Goal: Transaction & Acquisition: Book appointment/travel/reservation

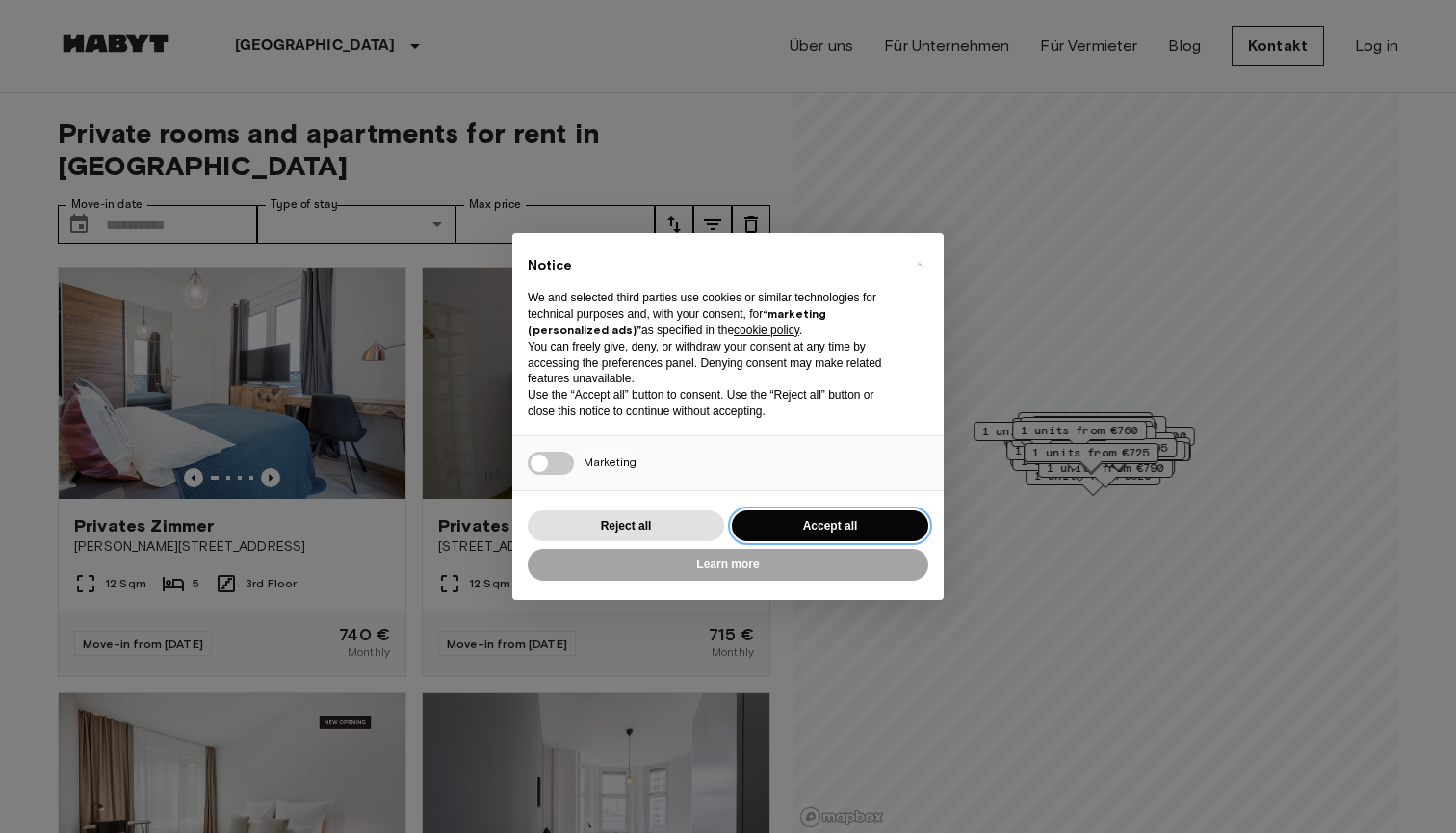
click at [859, 523] on button "Accept all" at bounding box center [831, 526] width 197 height 32
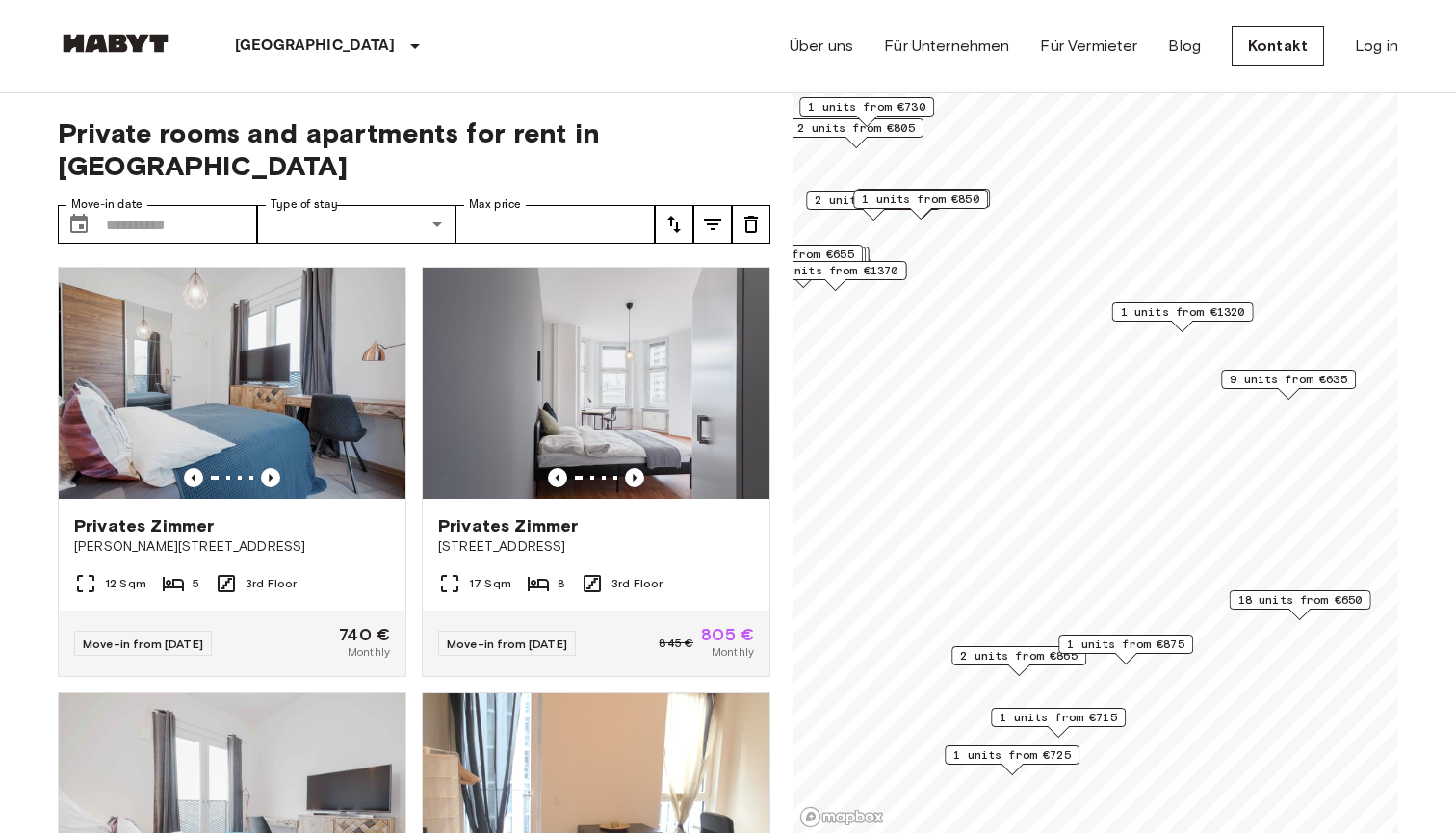
click at [1284, 602] on span "18 units from €650" at bounding box center [1301, 600] width 124 height 17
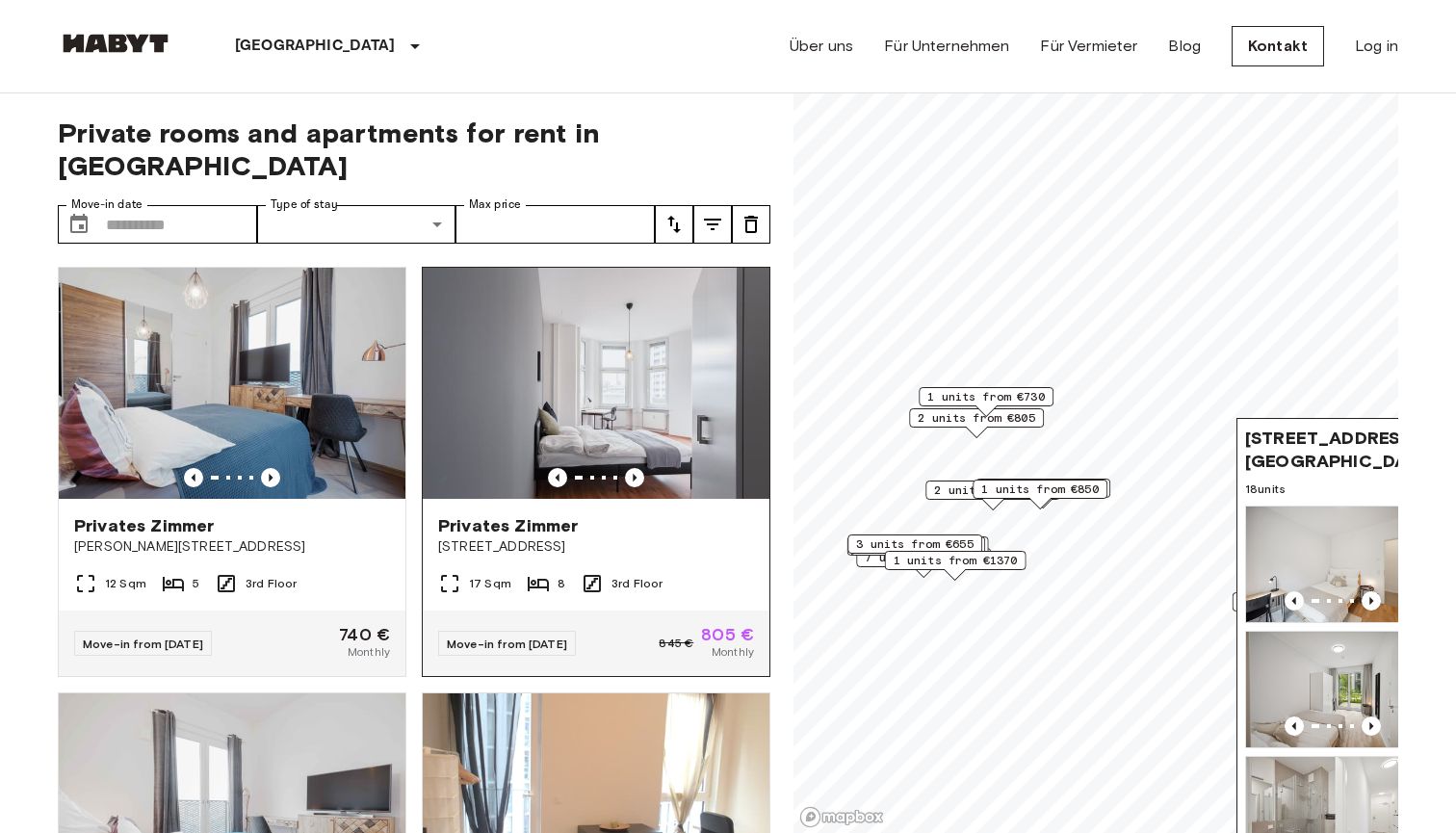
click at [757, 574] on div "Private rooms and apartments for rent in Berlin Move-in date ​ Move-in date Typ…" at bounding box center [728, 464] width 1340 height 741
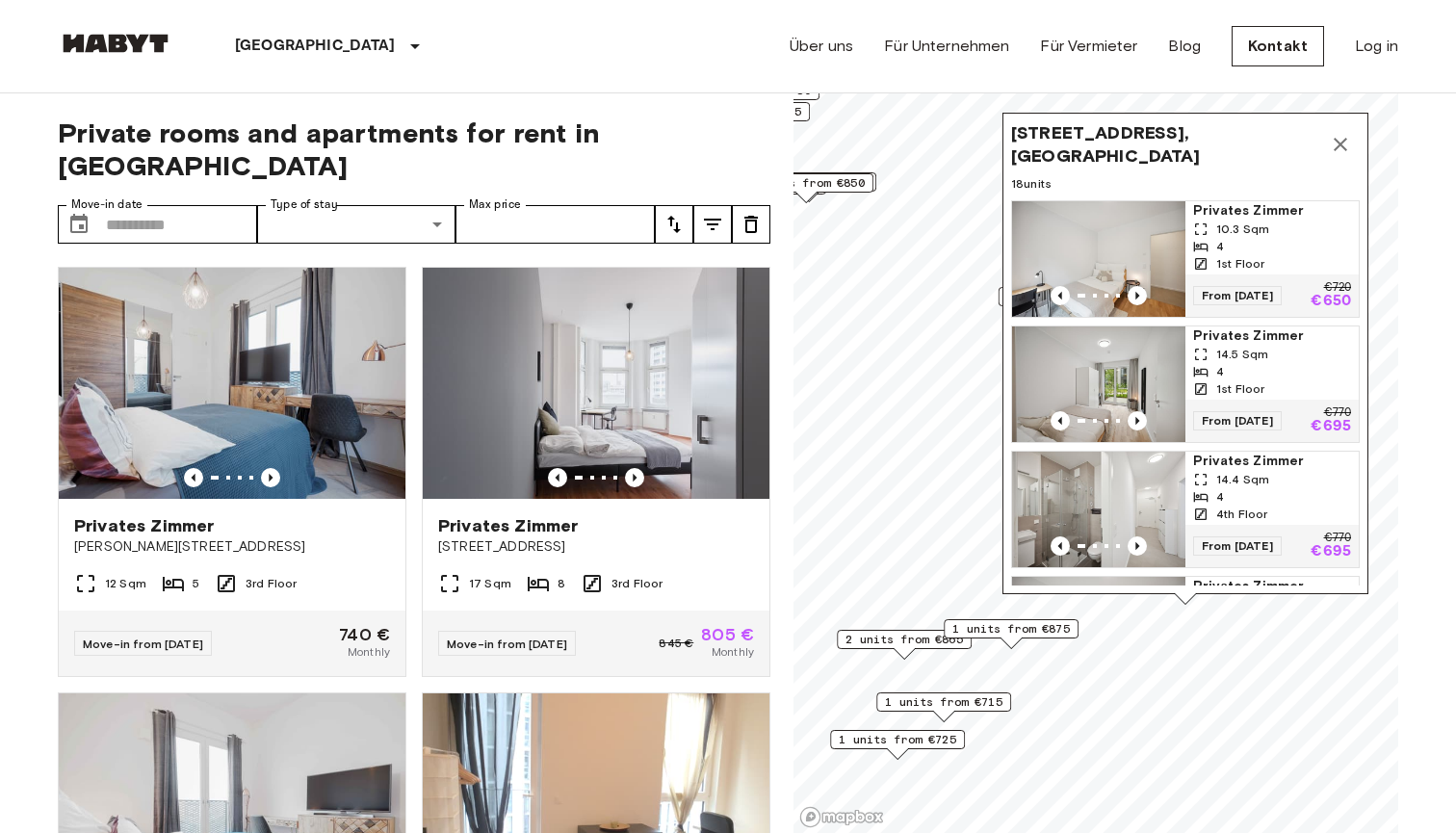
click at [1269, 239] on div "4" at bounding box center [1273, 247] width 158 height 17
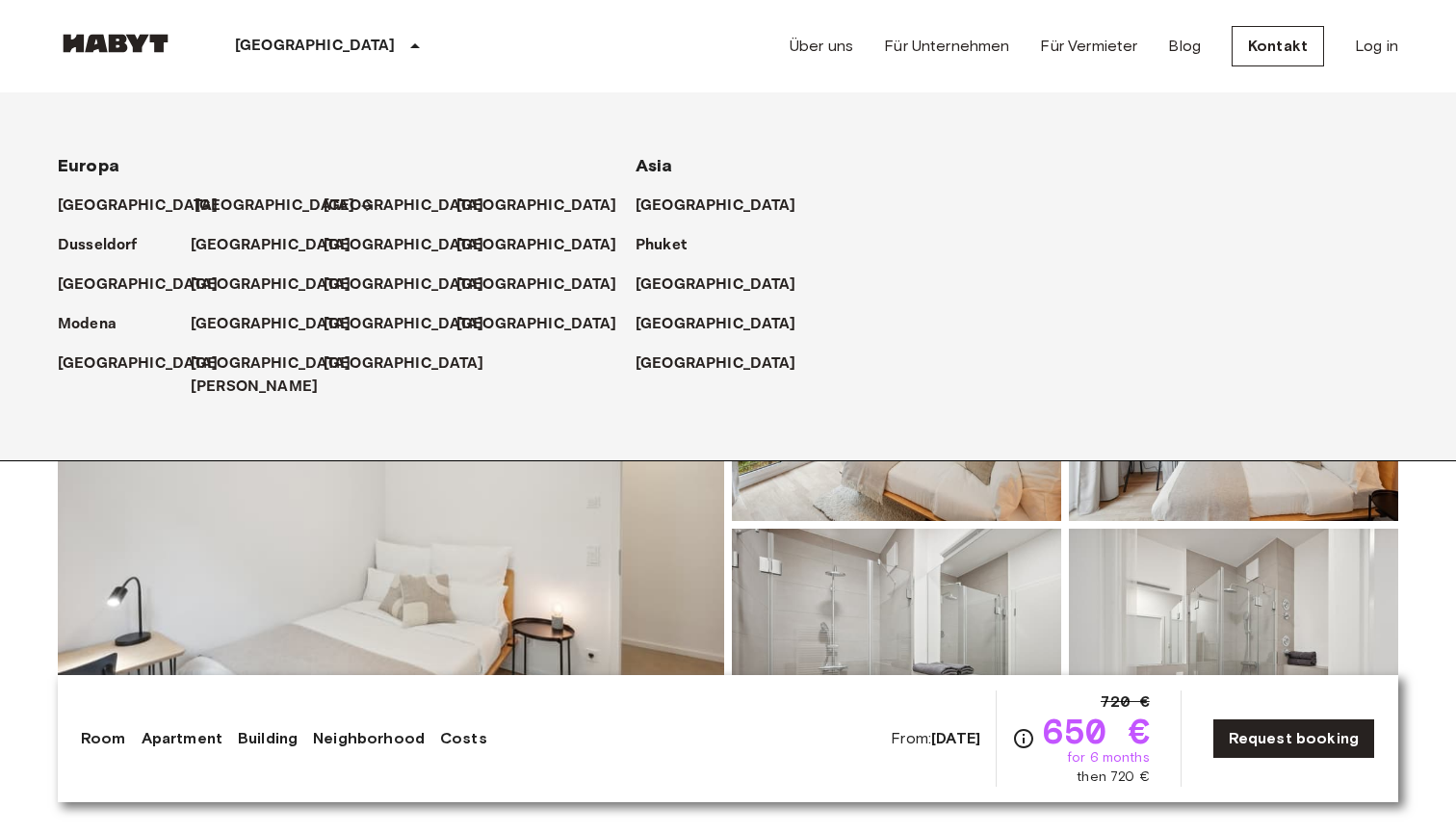
click at [216, 214] on p "[GEOGRAPHIC_DATA]" at bounding box center [275, 207] width 161 height 23
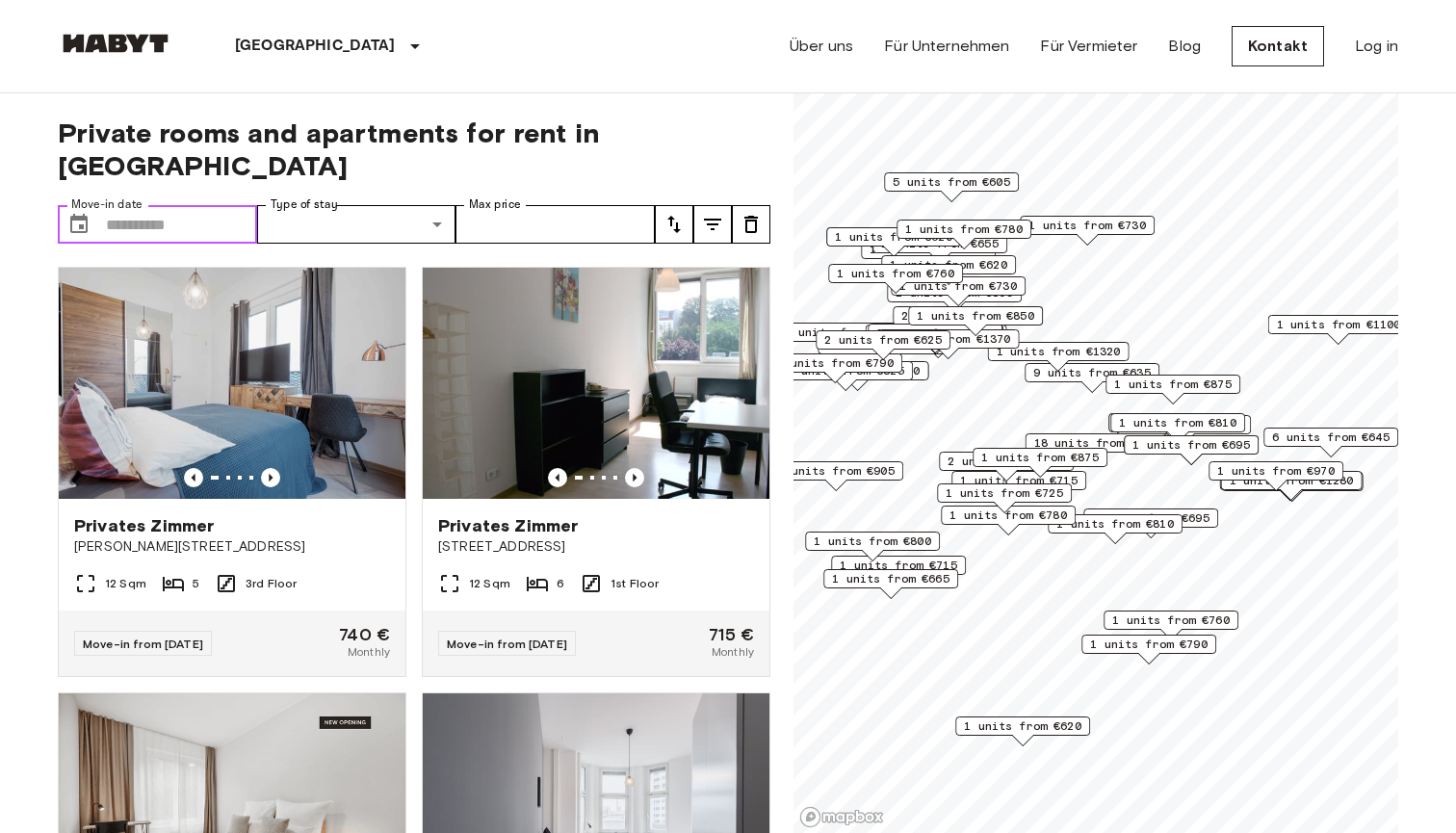
click at [151, 206] on input "Move-in date" at bounding box center [181, 225] width 151 height 39
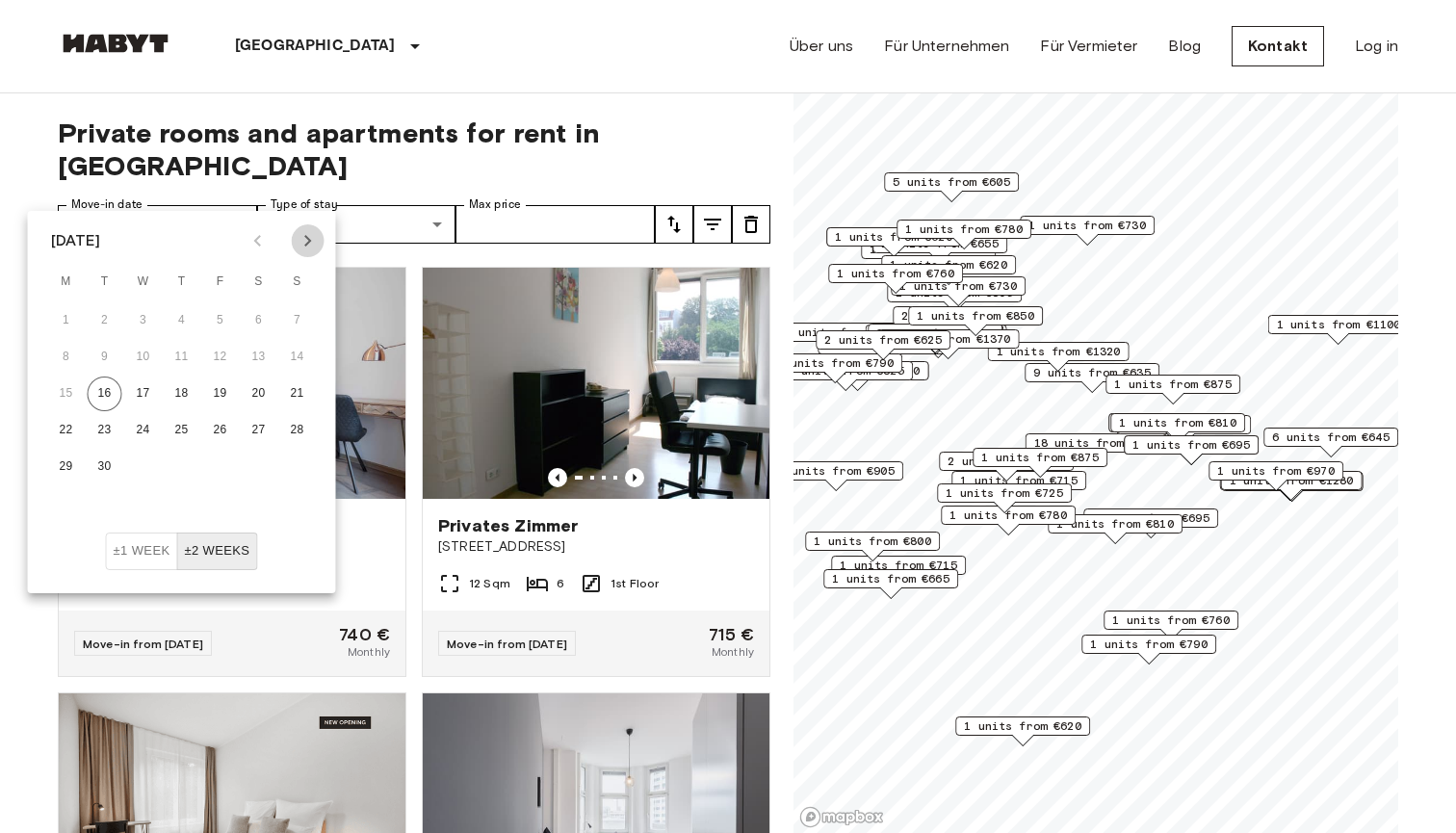
click at [302, 246] on icon "Next month" at bounding box center [308, 241] width 23 height 23
click at [185, 316] on button "1" at bounding box center [182, 320] width 35 height 35
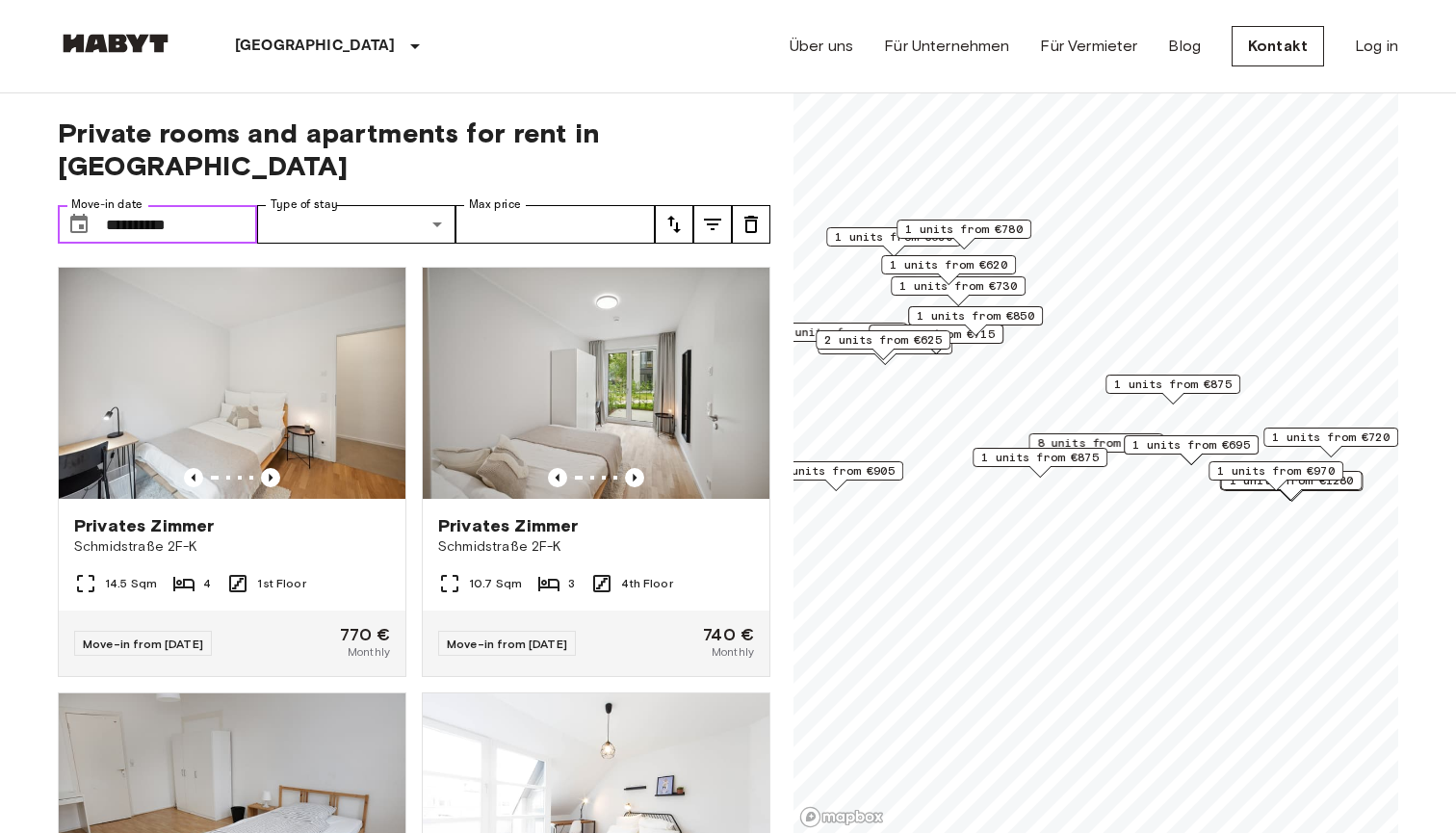
type input "**********"
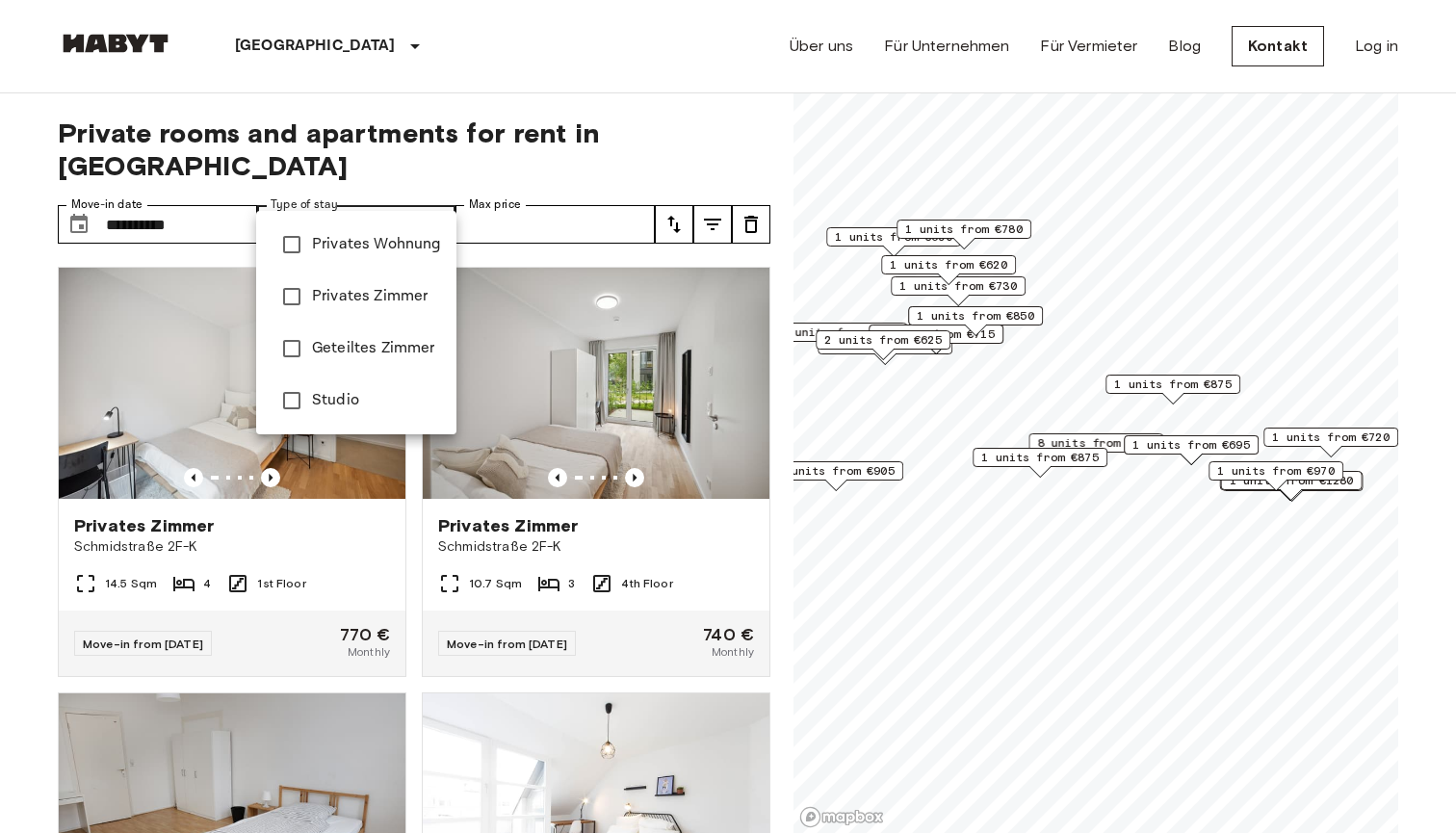
click at [371, 295] on span "Privates Zimmer" at bounding box center [376, 296] width 129 height 23
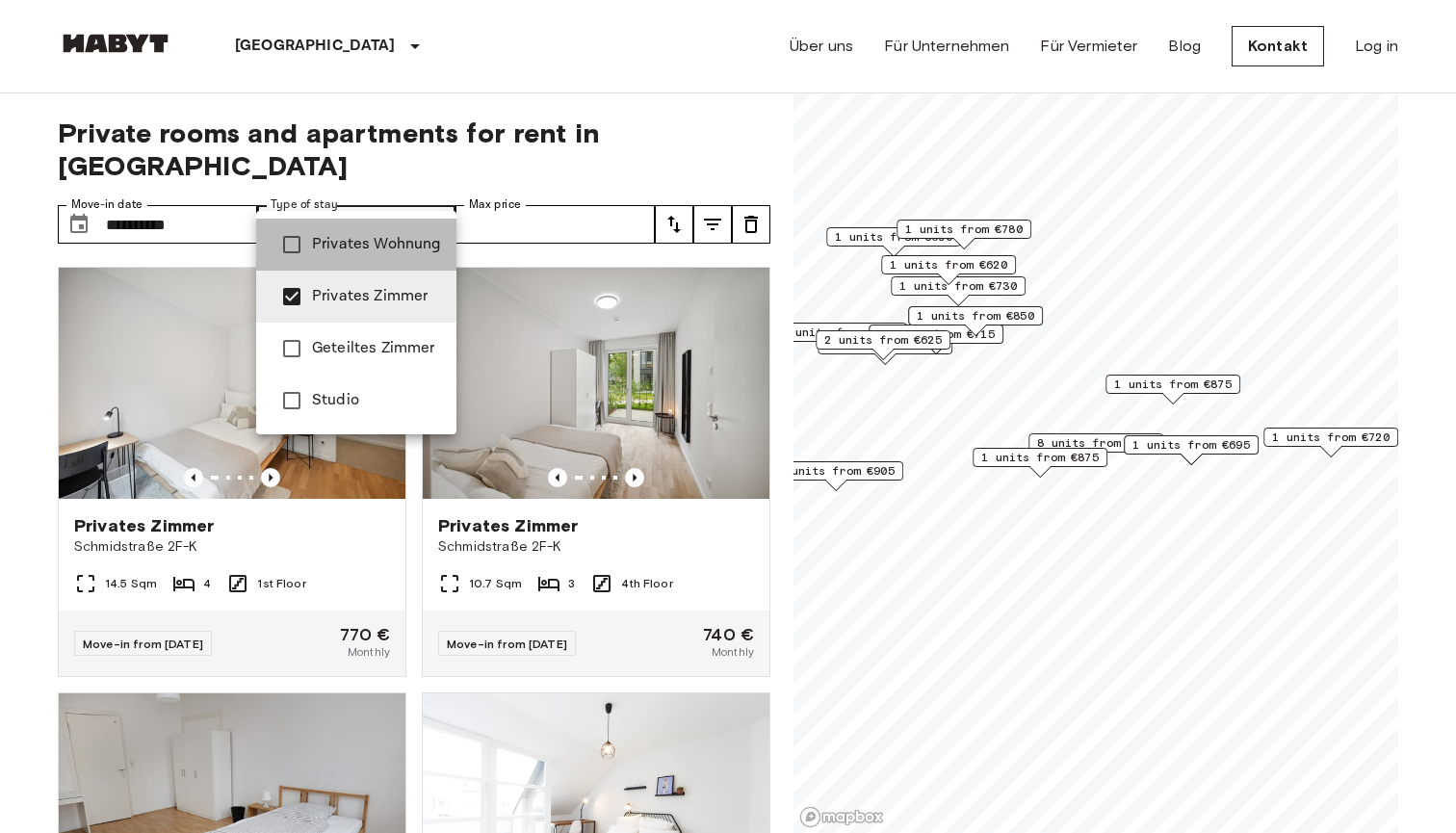
click at [381, 246] on span "Privates Wohnung" at bounding box center [376, 245] width 129 height 23
type input "**********"
click at [424, 190] on div at bounding box center [728, 416] width 1456 height 833
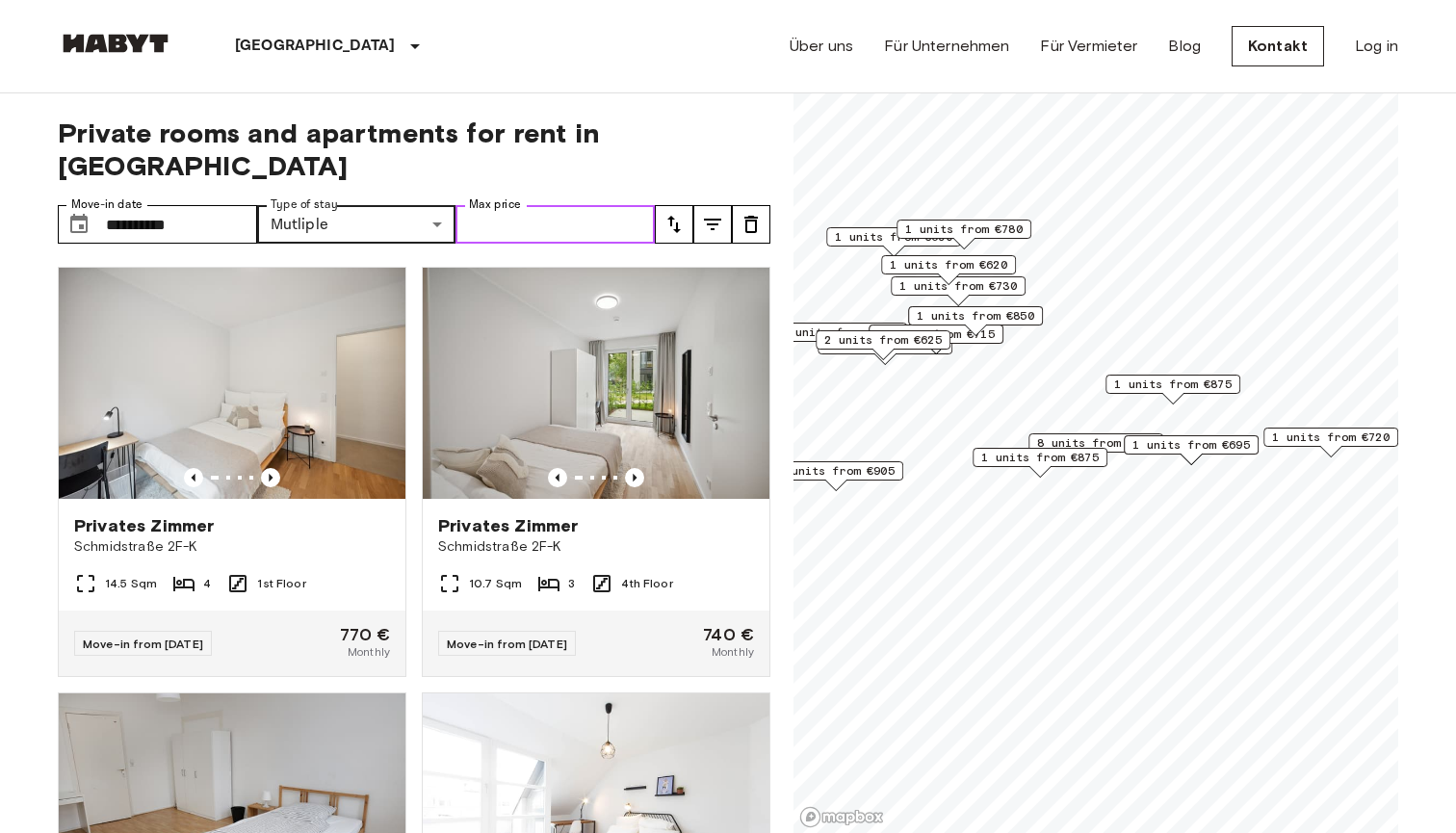
click at [517, 206] on input "Max price" at bounding box center [555, 225] width 200 height 39
click at [681, 213] on icon "tune" at bounding box center [674, 225] width 23 height 23
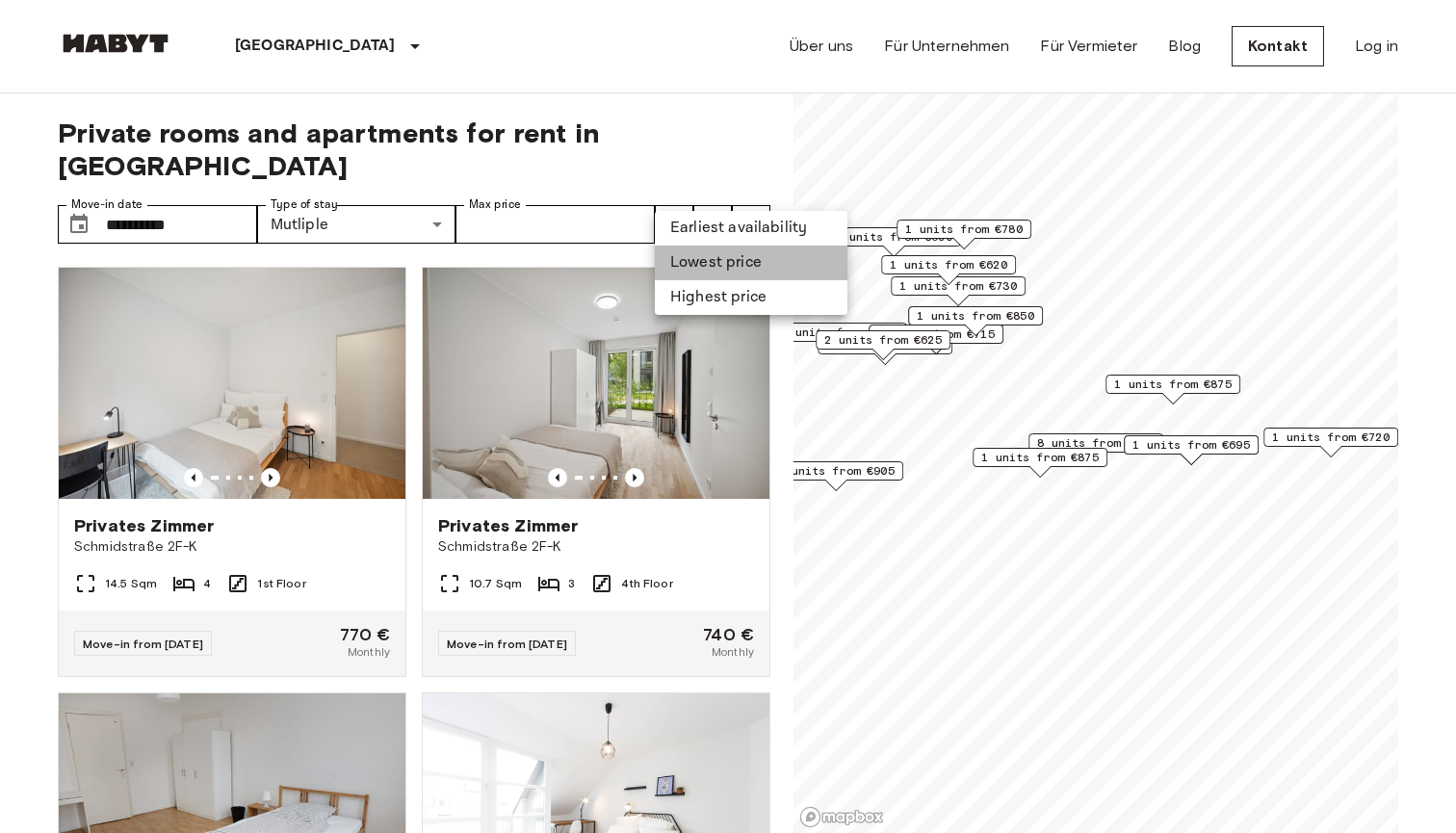
click at [711, 257] on li "Lowest price" at bounding box center [752, 264] width 193 height 35
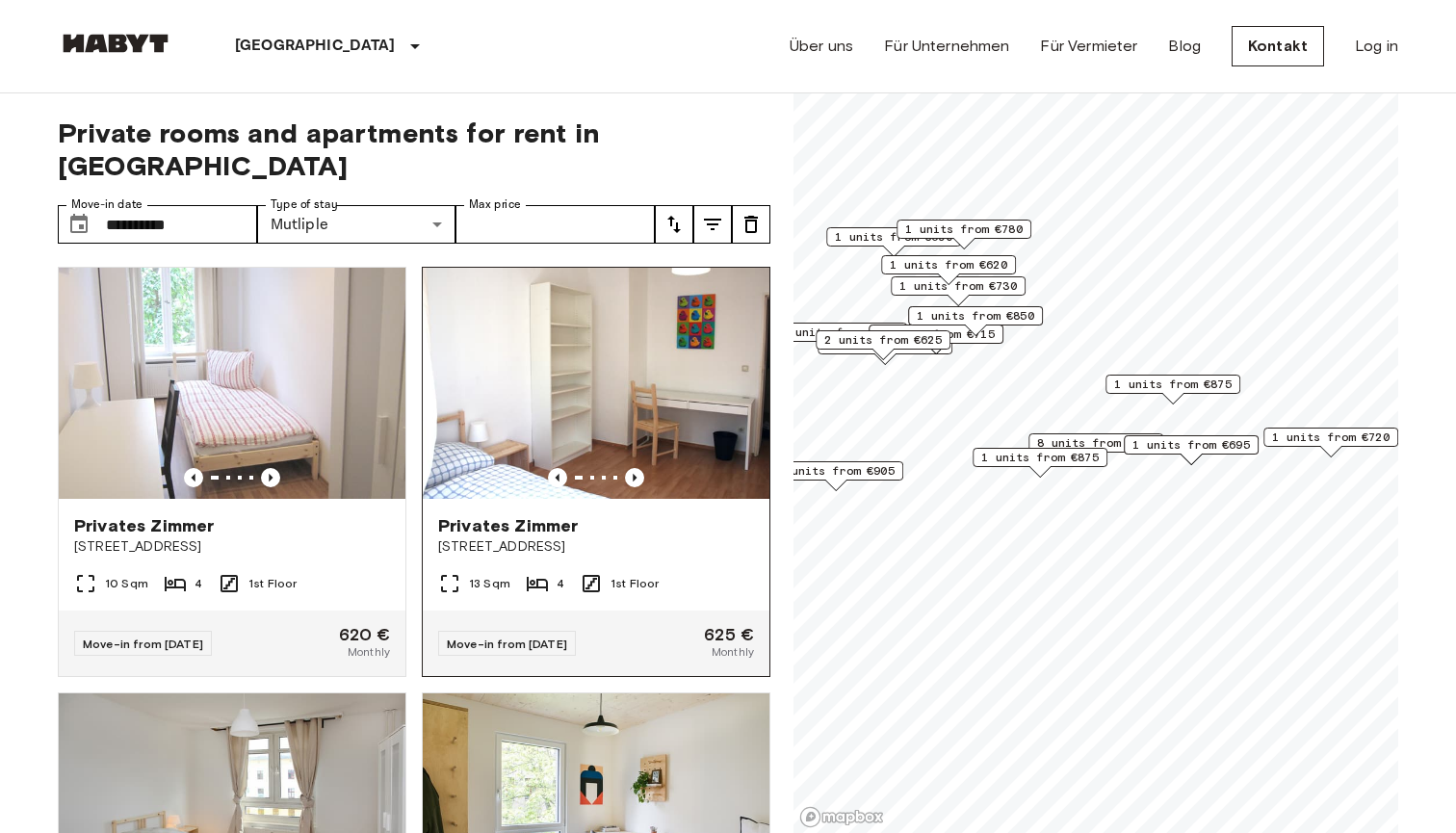
click at [533, 538] on span "[STREET_ADDRESS]" at bounding box center [595, 547] width 316 height 19
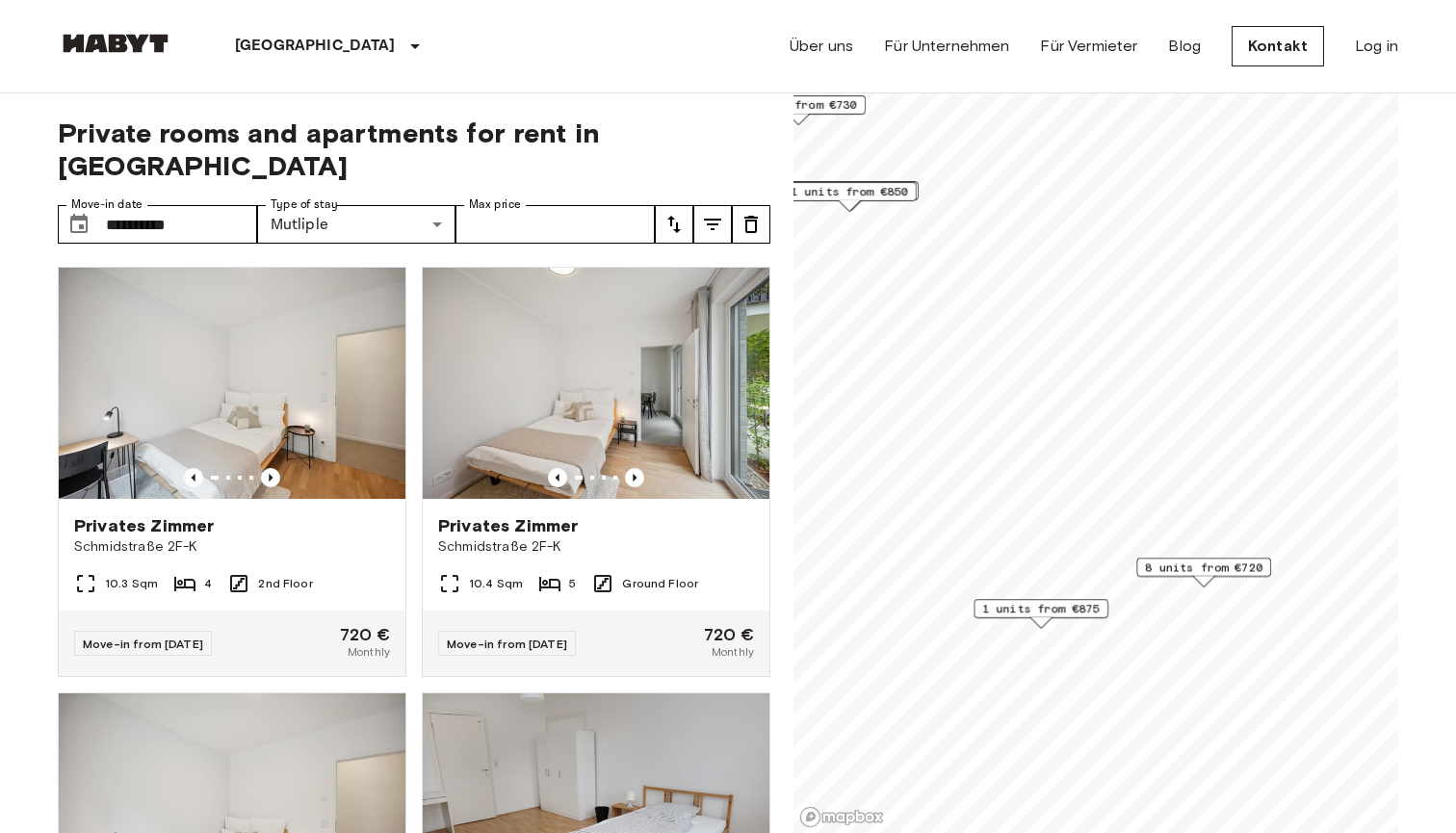
click at [1197, 574] on span "8 units from €720" at bounding box center [1204, 568] width 118 height 17
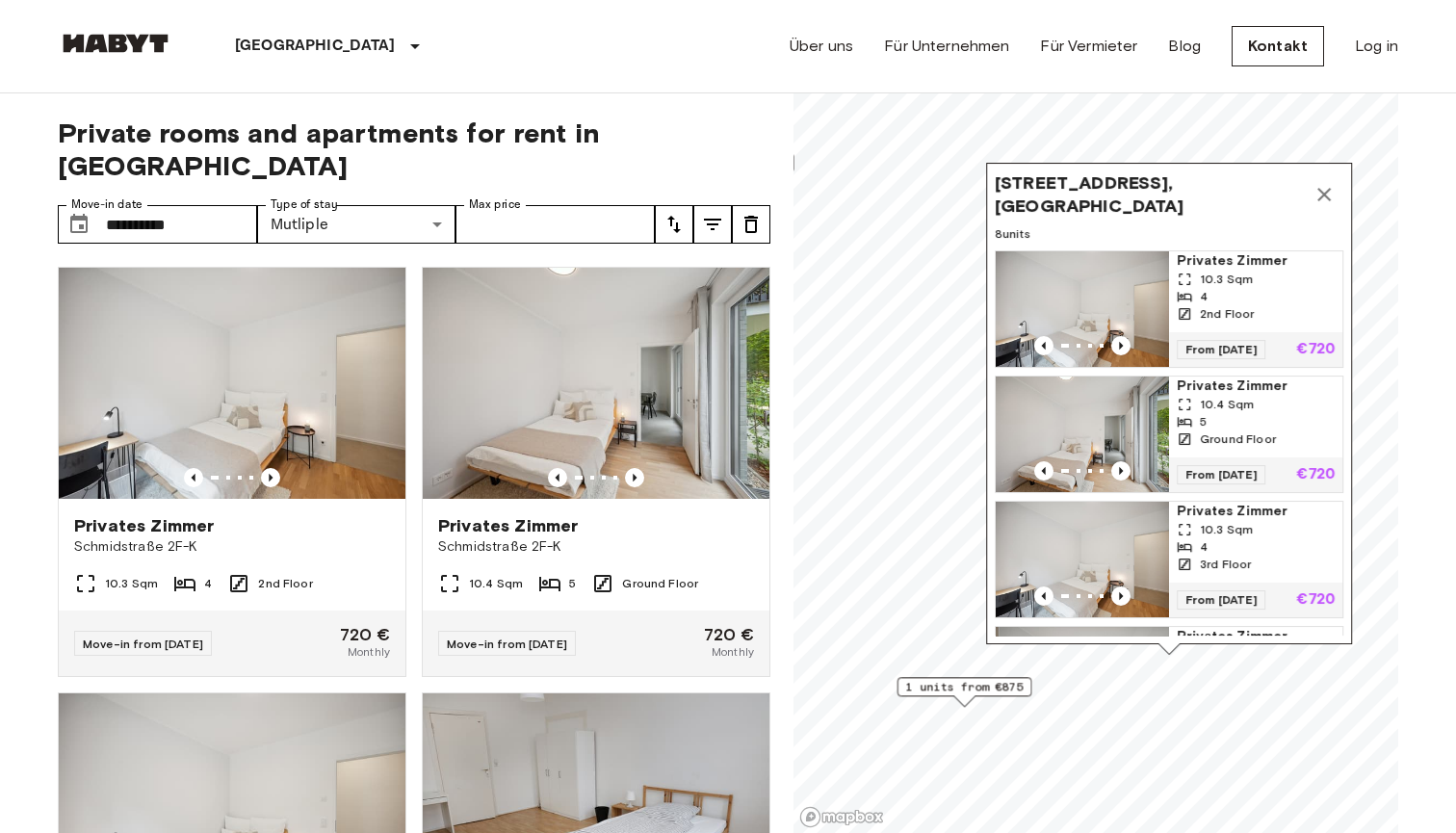
drag, startPoint x: 931, startPoint y: 178, endPoint x: 958, endPoint y: 180, distance: 27.1
click at [986, 180] on div "Schmidstraße 2F-K, 10179 Berlin, GER 8 units Privates Zimmer 10.3 Sqm 4 2nd Flo…" at bounding box center [1168, 403] width 366 height 482
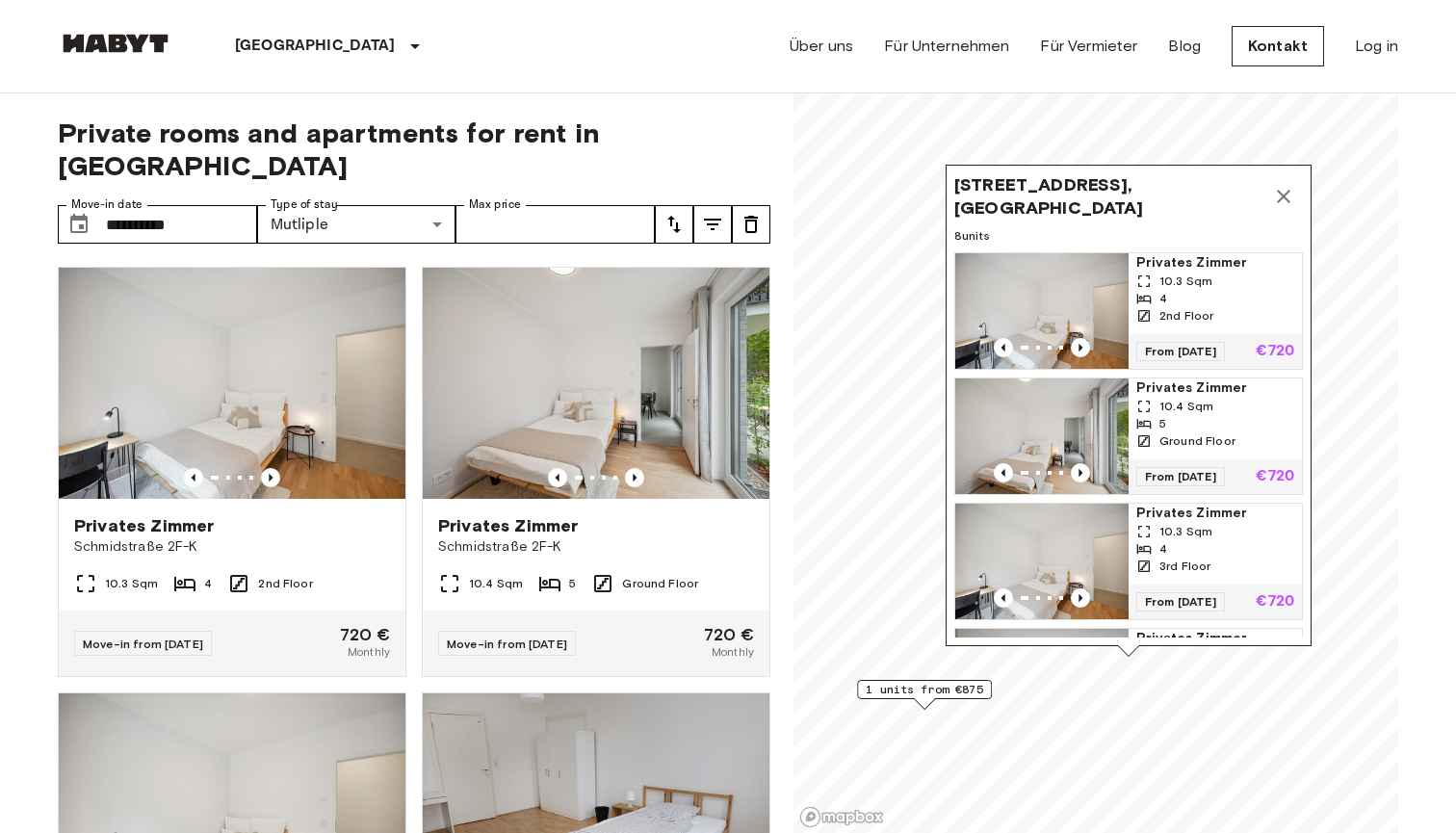
click at [976, 179] on span "Schmidstraße 2F-K, 10179 Berlin, GER" at bounding box center [1109, 197] width 310 height 46
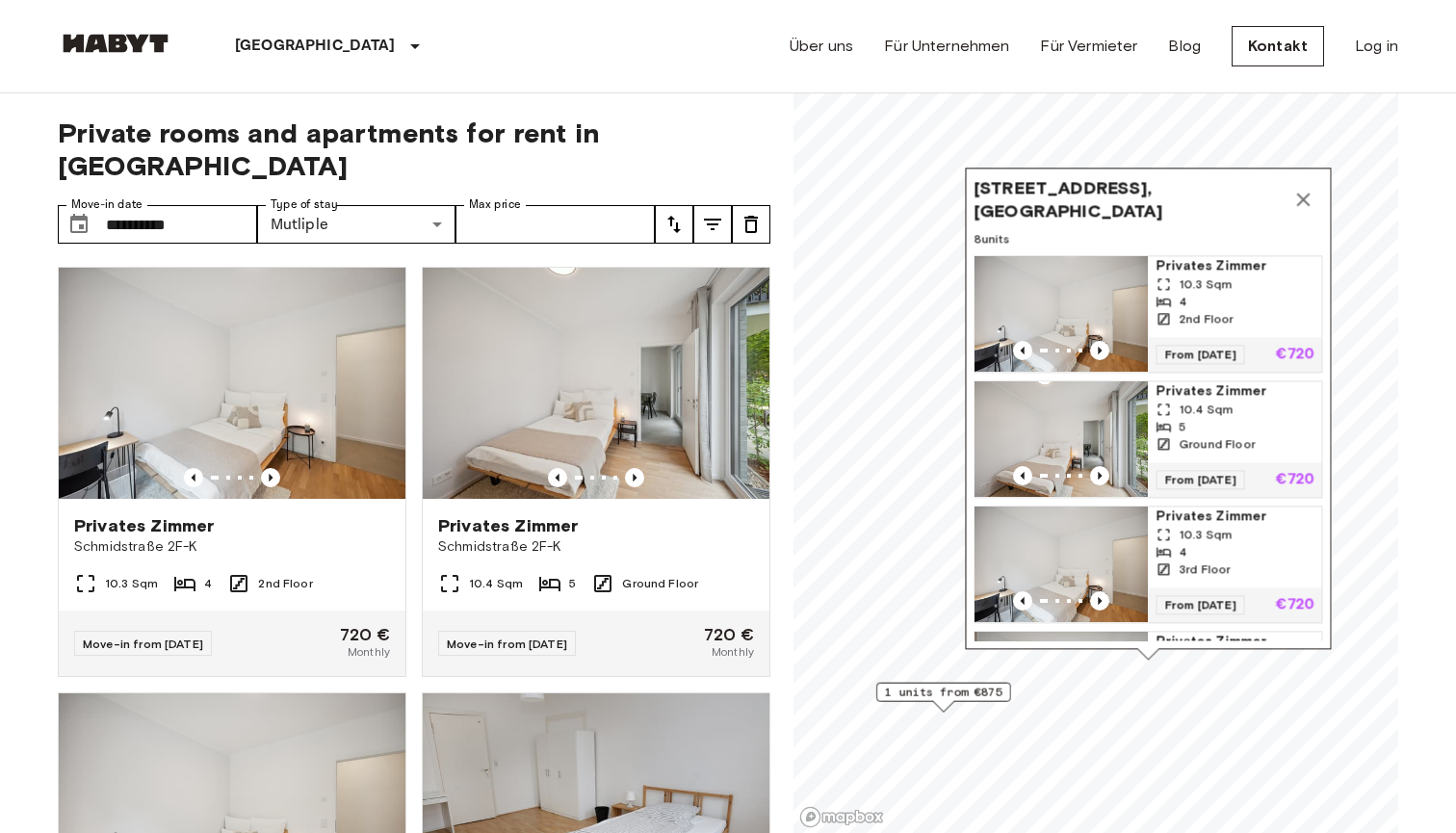
click at [974, 183] on span "Schmidstraße 2F-K, 10179 Berlin, GER" at bounding box center [1128, 200] width 310 height 46
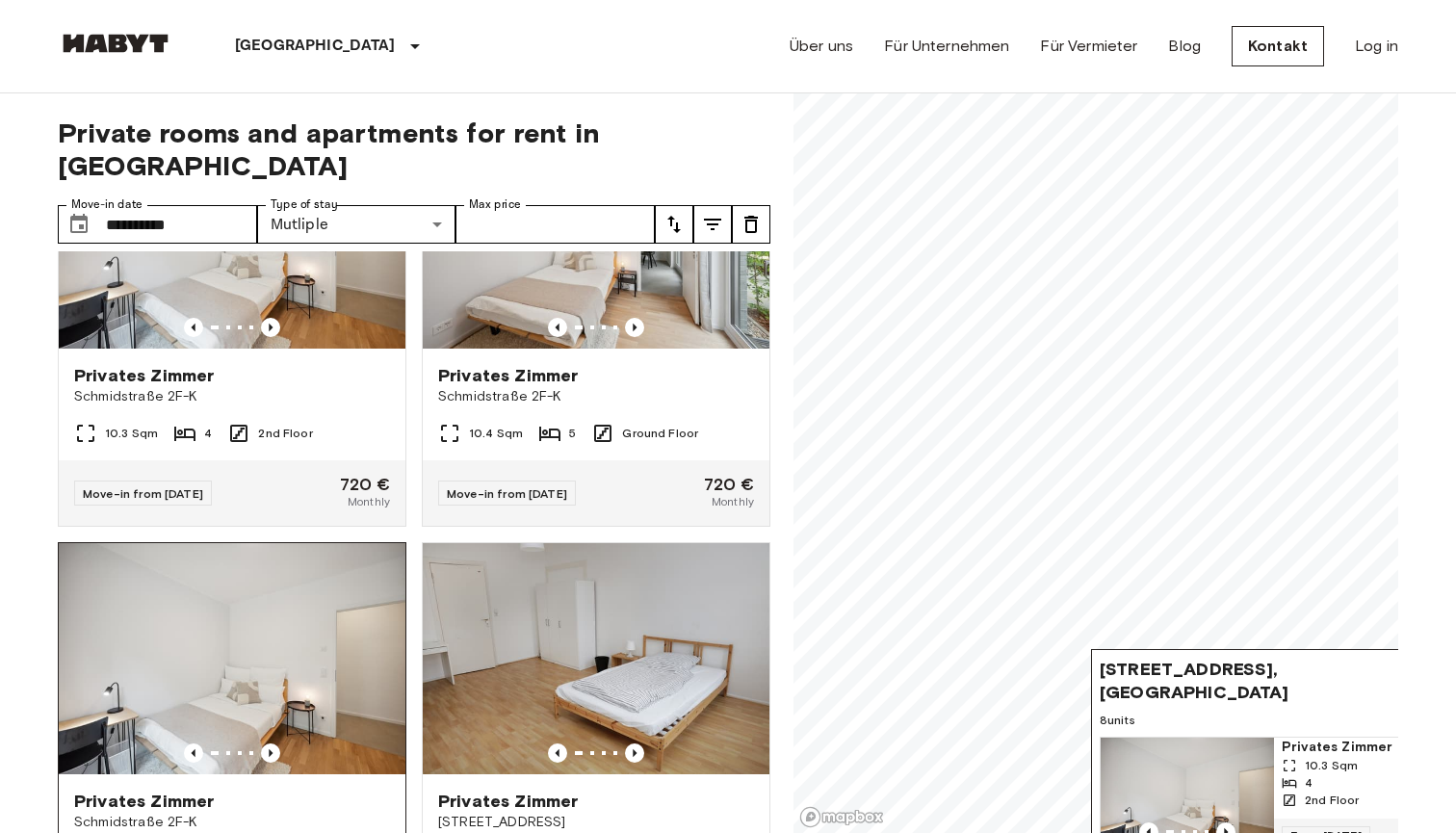
scroll to position [97, 0]
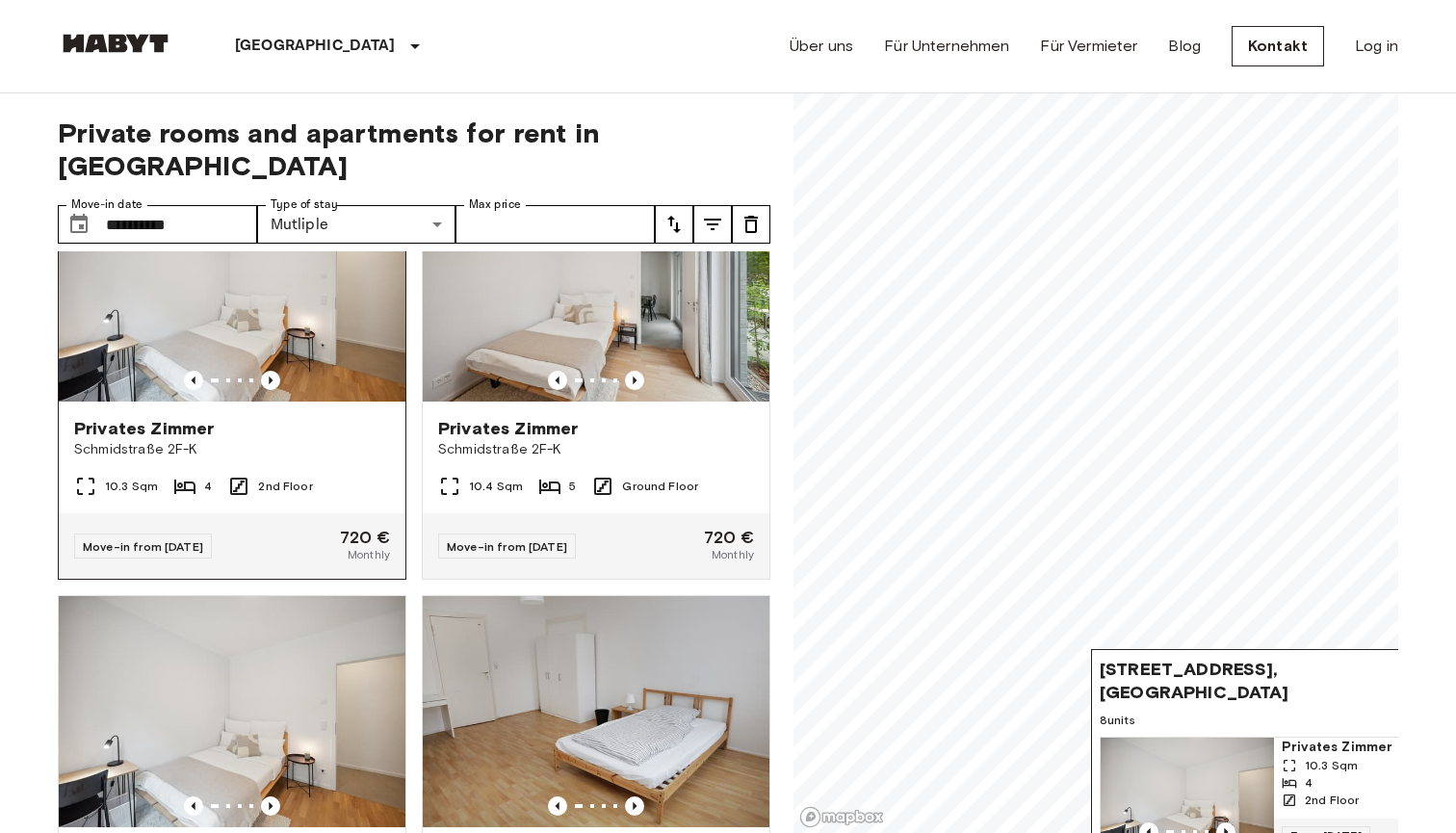
click at [281, 440] on span "Schmidstraße 2F-K" at bounding box center [232, 450] width 316 height 19
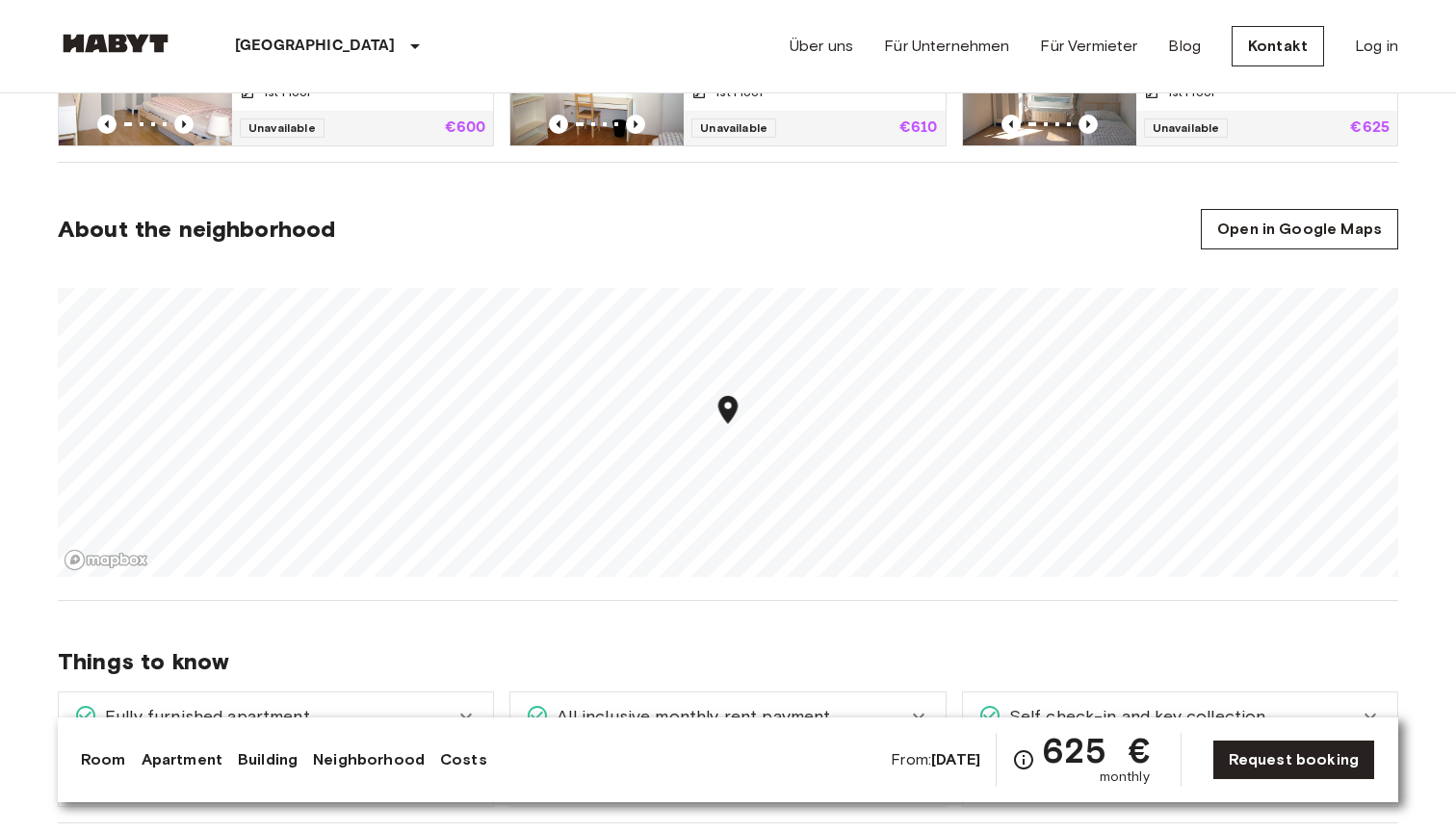
scroll to position [1198, 0]
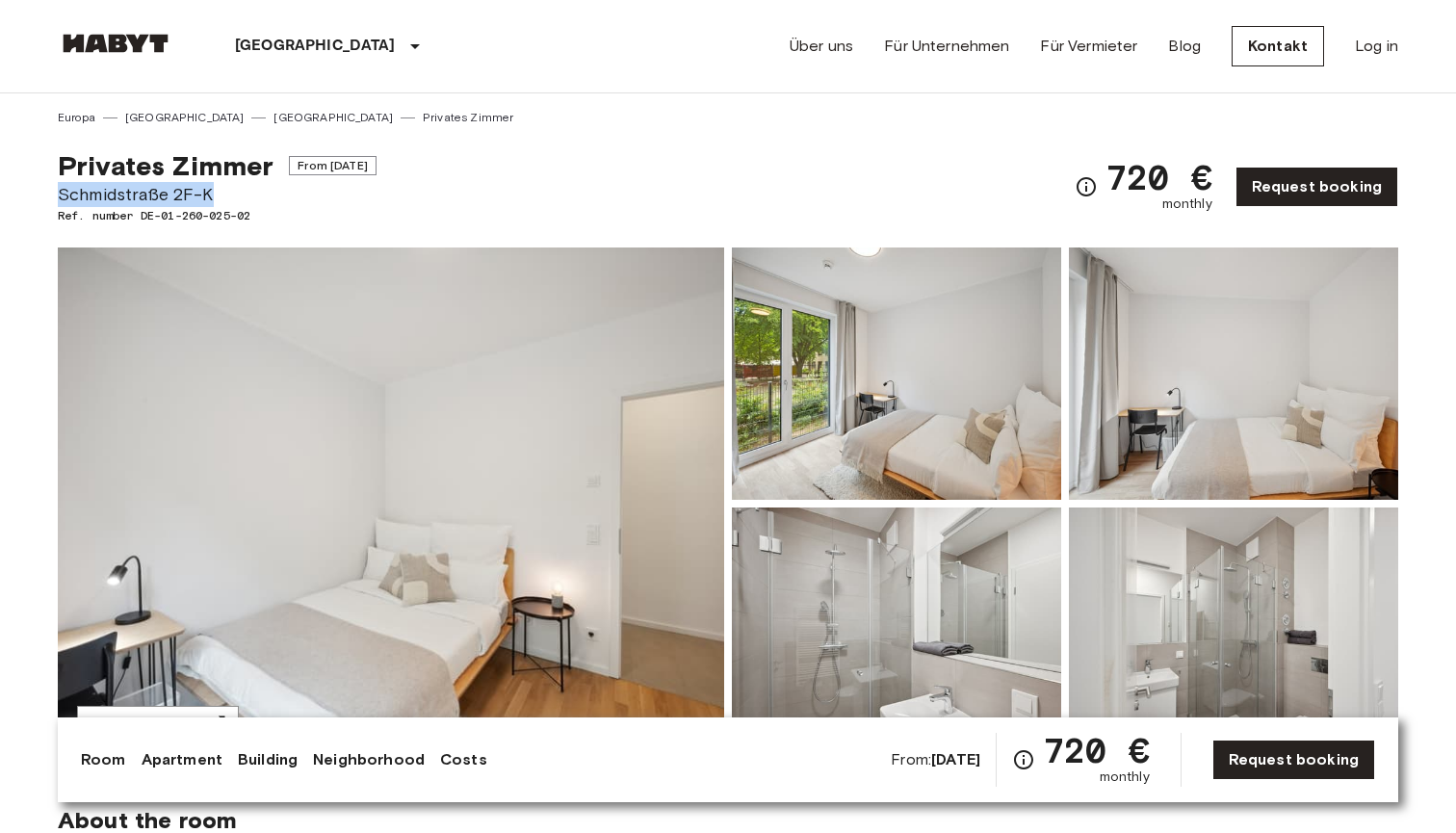
drag, startPoint x: 57, startPoint y: 193, endPoint x: 227, endPoint y: 191, distance: 170.0
copy span "Schmidstraße 2F-K"
